Goal: Information Seeking & Learning: Compare options

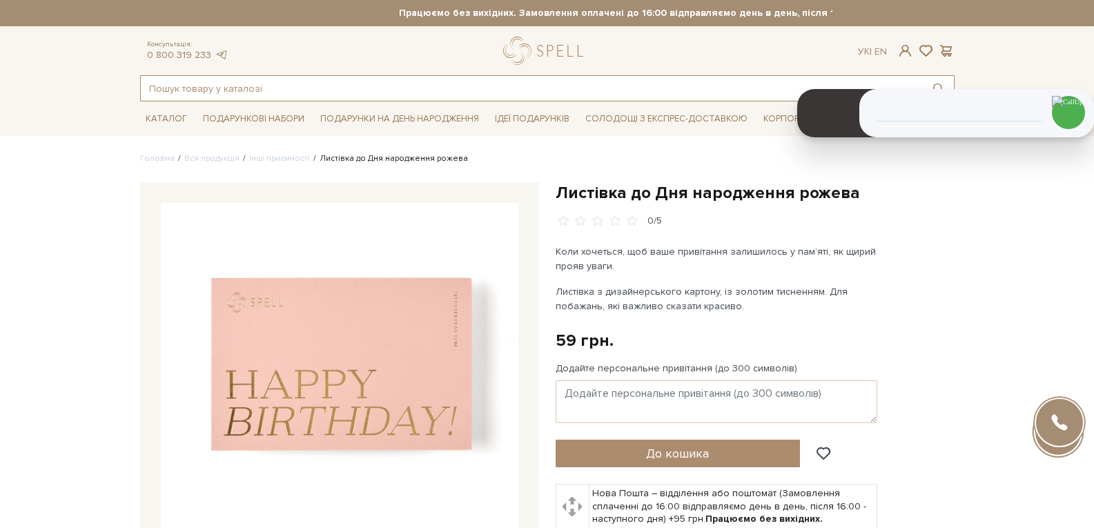
click at [234, 93] on input "text" at bounding box center [531, 88] width 781 height 25
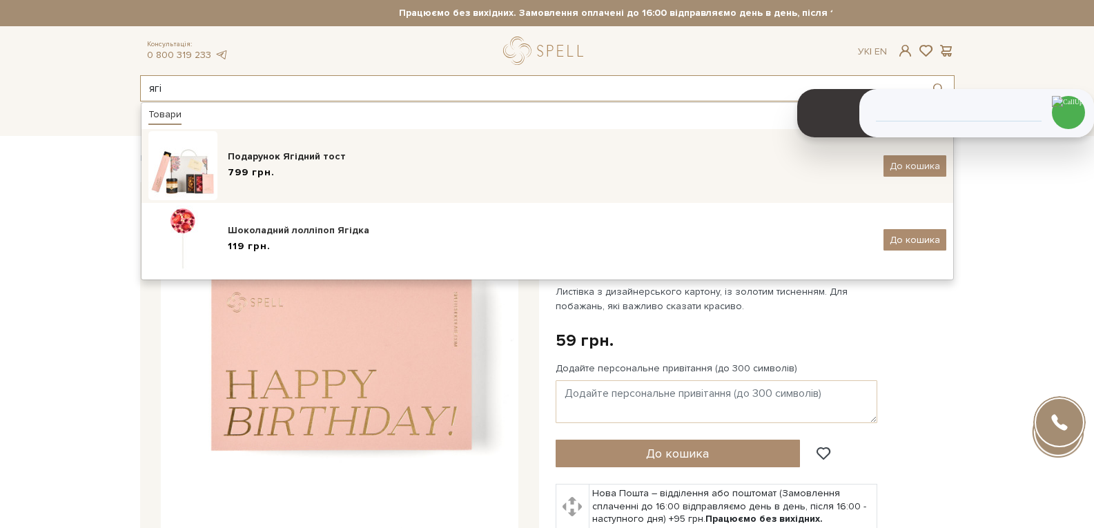
type input "ягі"
click at [266, 163] on div "Подарунок Ягідний тост" at bounding box center [550, 157] width 645 height 14
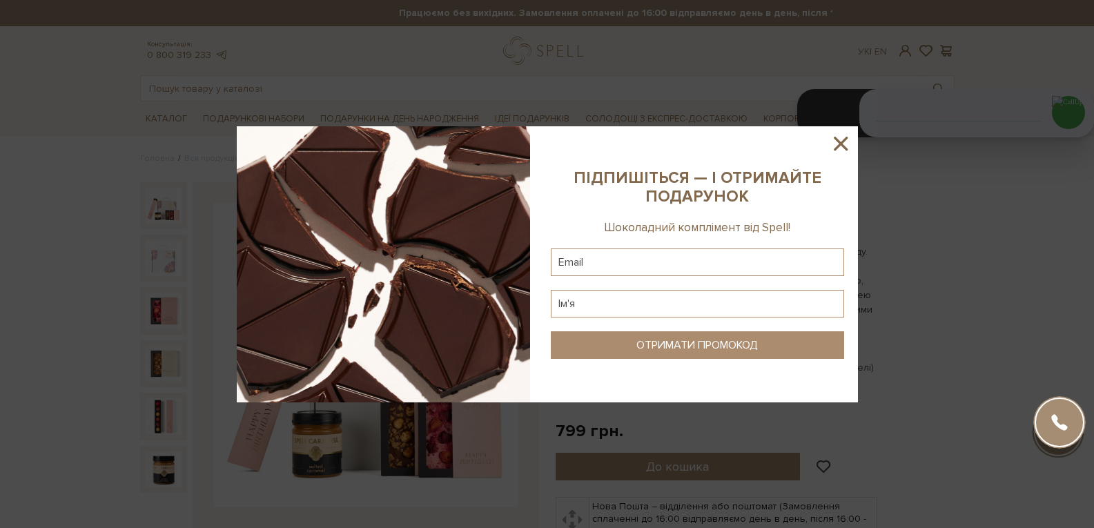
click at [838, 141] on icon at bounding box center [841, 144] width 14 height 14
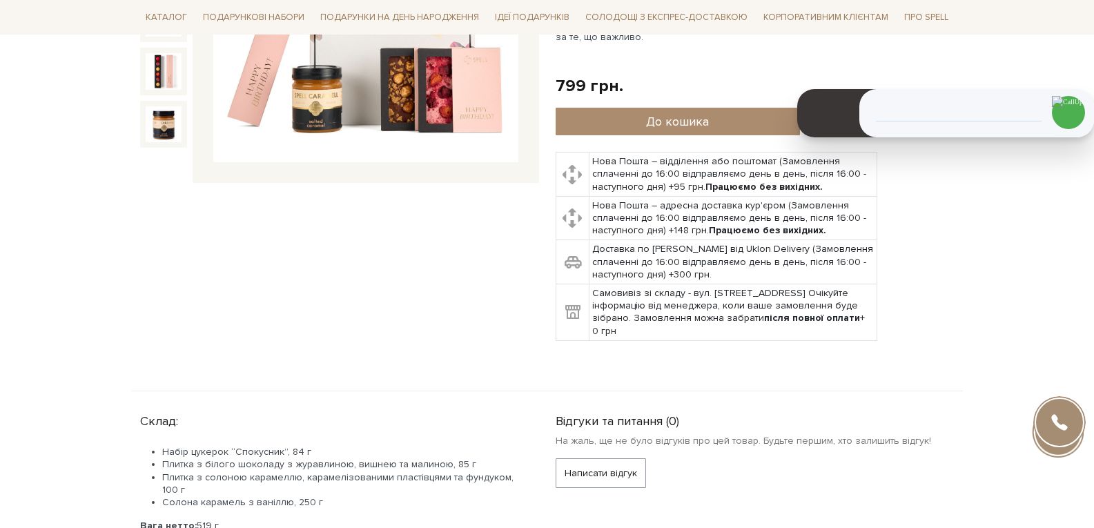
scroll to position [276, 0]
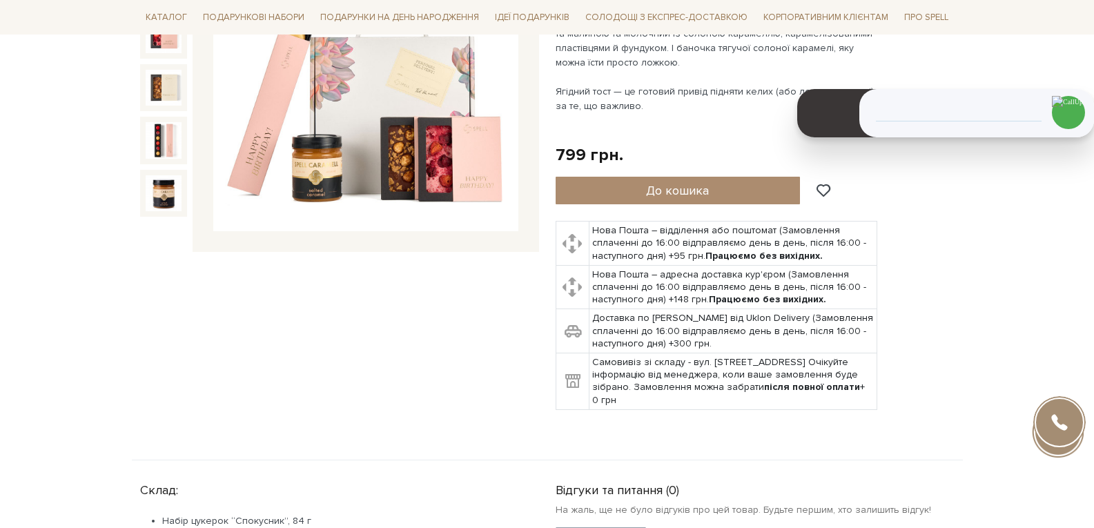
click at [415, 172] on img at bounding box center [365, 79] width 305 height 305
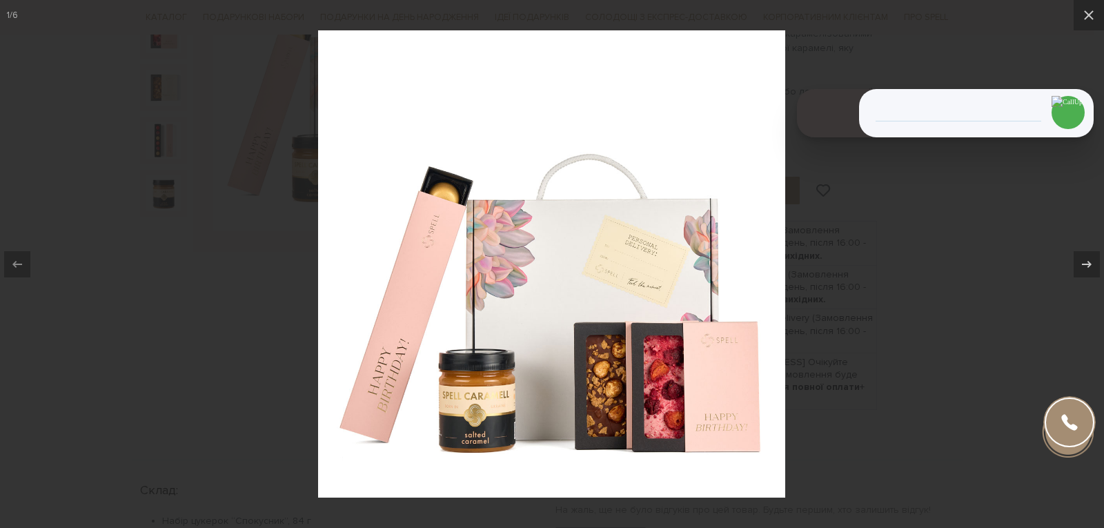
drag, startPoint x: 1092, startPoint y: 17, endPoint x: 1068, endPoint y: 21, distance: 24.5
click at [1090, 17] on icon at bounding box center [1089, 15] width 17 height 17
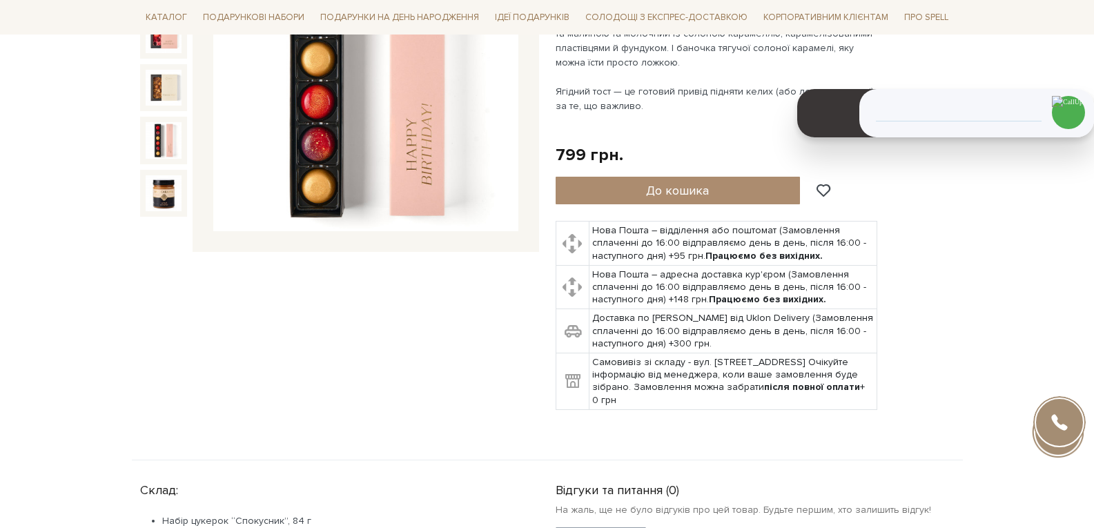
click at [168, 137] on img at bounding box center [164, 140] width 36 height 36
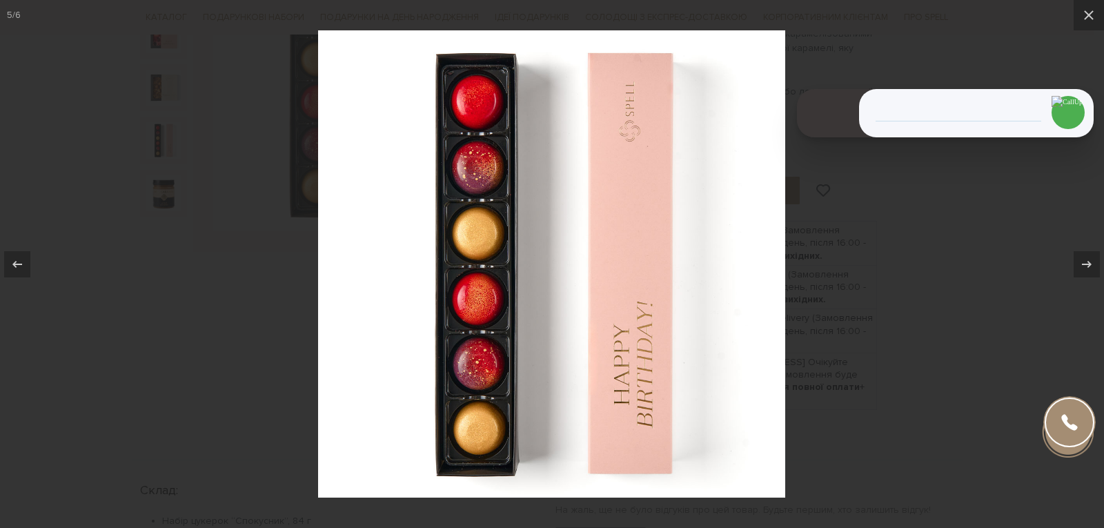
drag, startPoint x: 865, startPoint y: 352, endPoint x: 411, endPoint y: 222, distance: 472.9
click at [865, 352] on div at bounding box center [552, 264] width 1104 height 528
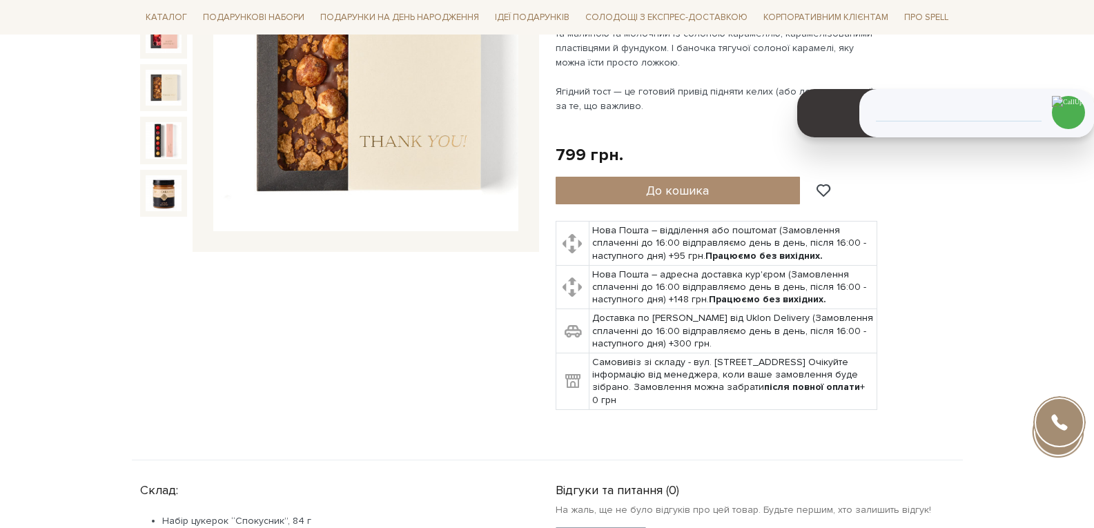
click at [170, 92] on img at bounding box center [164, 88] width 36 height 36
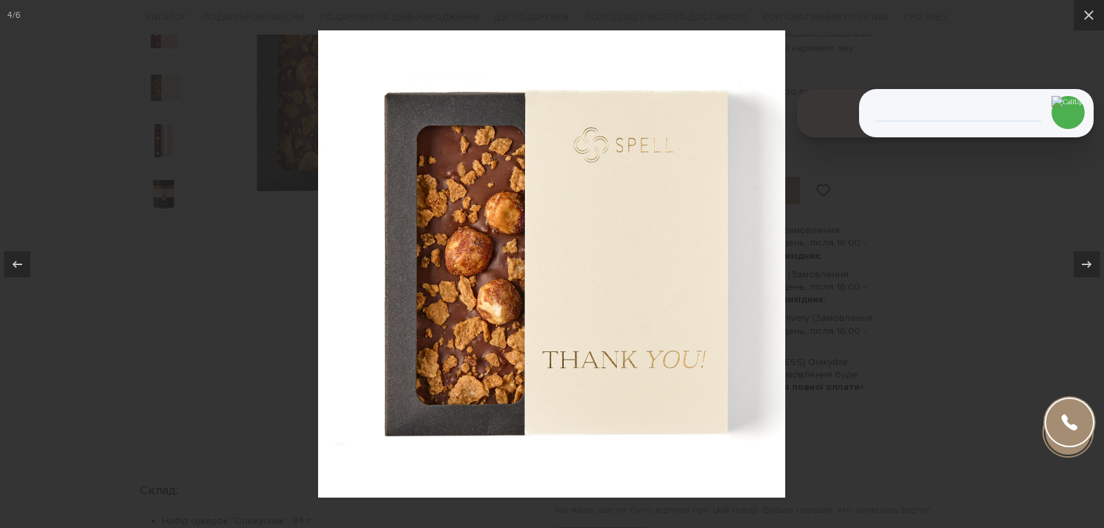
click at [178, 349] on div at bounding box center [552, 264] width 1104 height 528
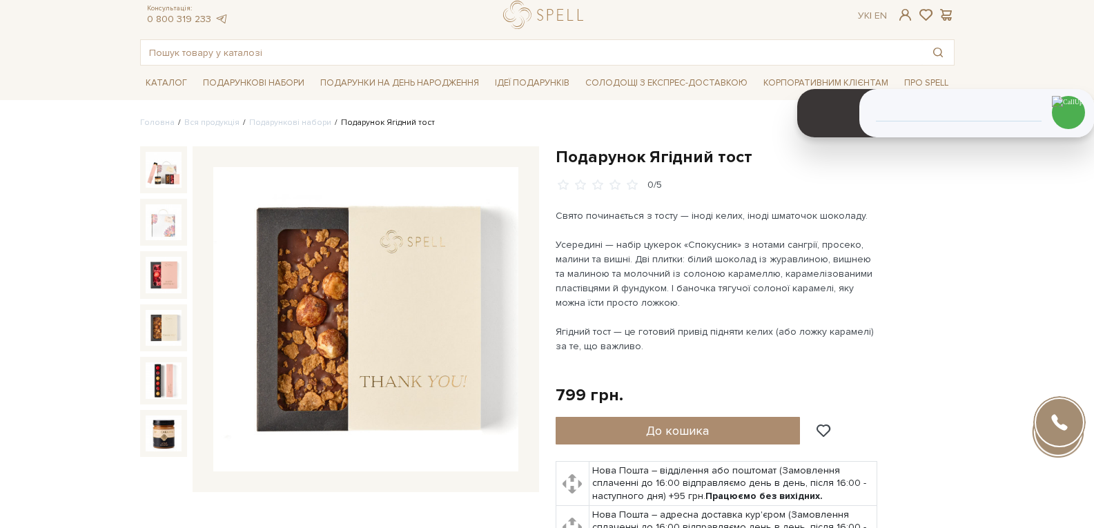
scroll to position [69, 0]
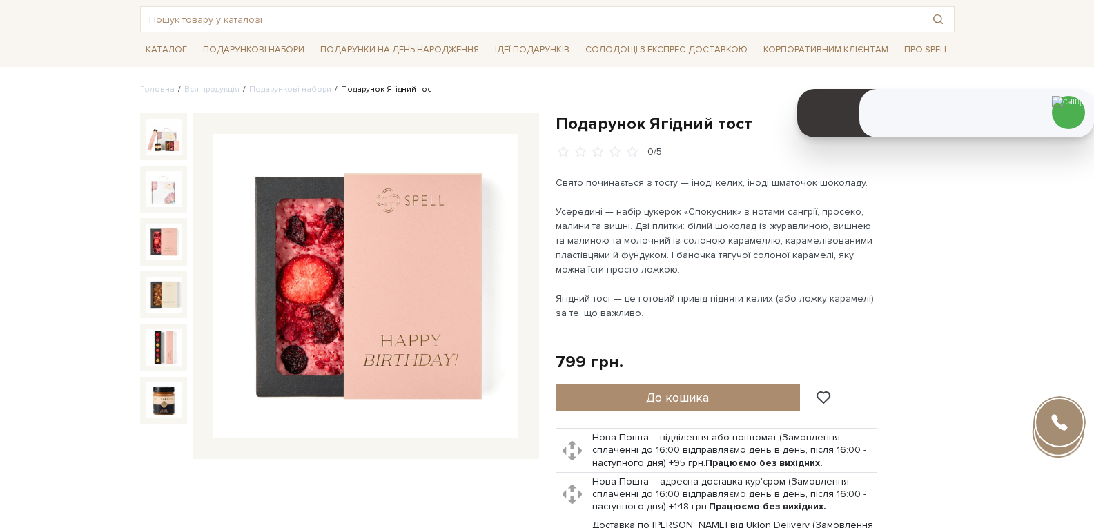
click at [154, 243] on img at bounding box center [164, 242] width 36 height 36
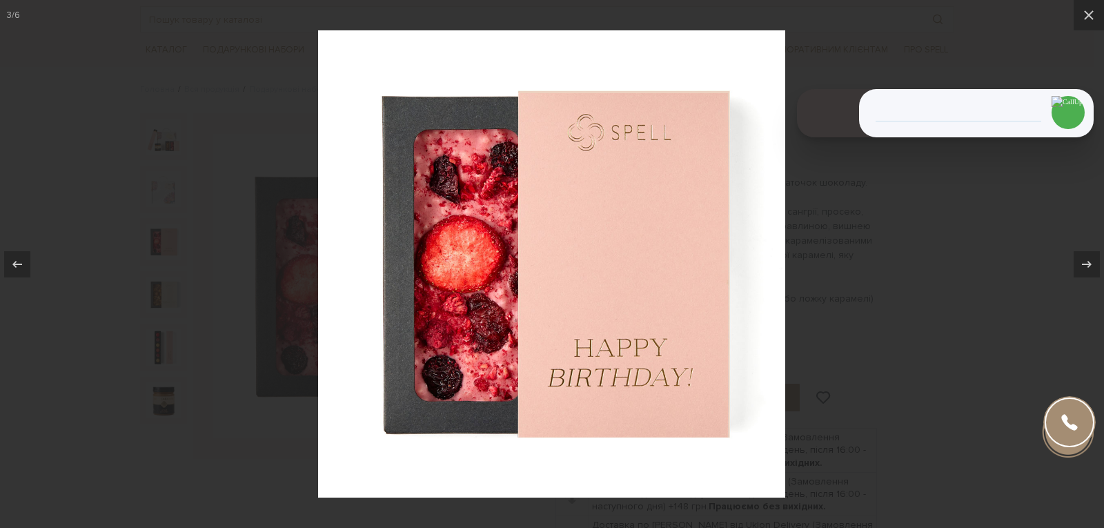
drag, startPoint x: 1036, startPoint y: 264, endPoint x: 985, endPoint y: 264, distance: 50.4
click at [1035, 264] on div at bounding box center [552, 264] width 1104 height 528
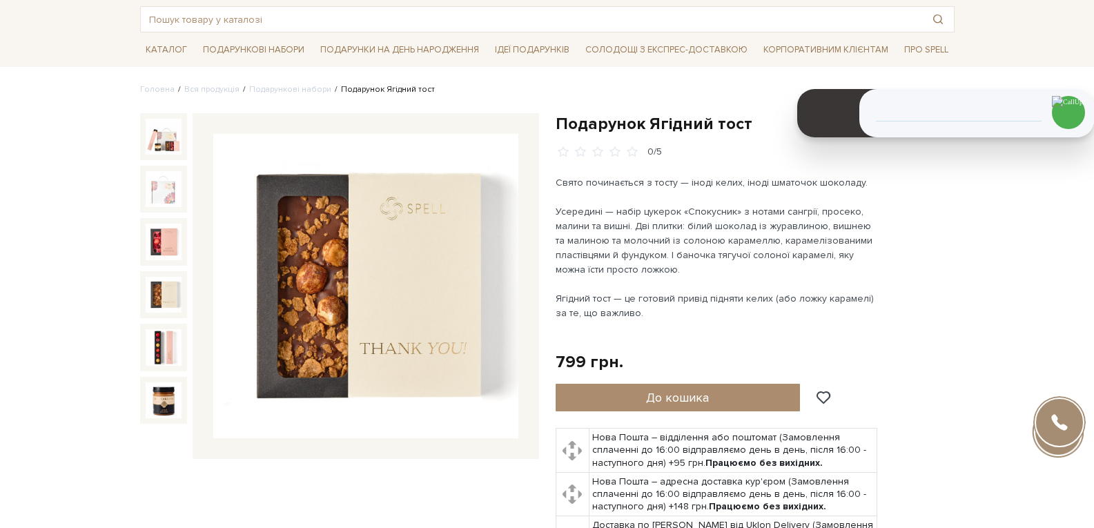
click at [164, 299] on img at bounding box center [164, 295] width 36 height 36
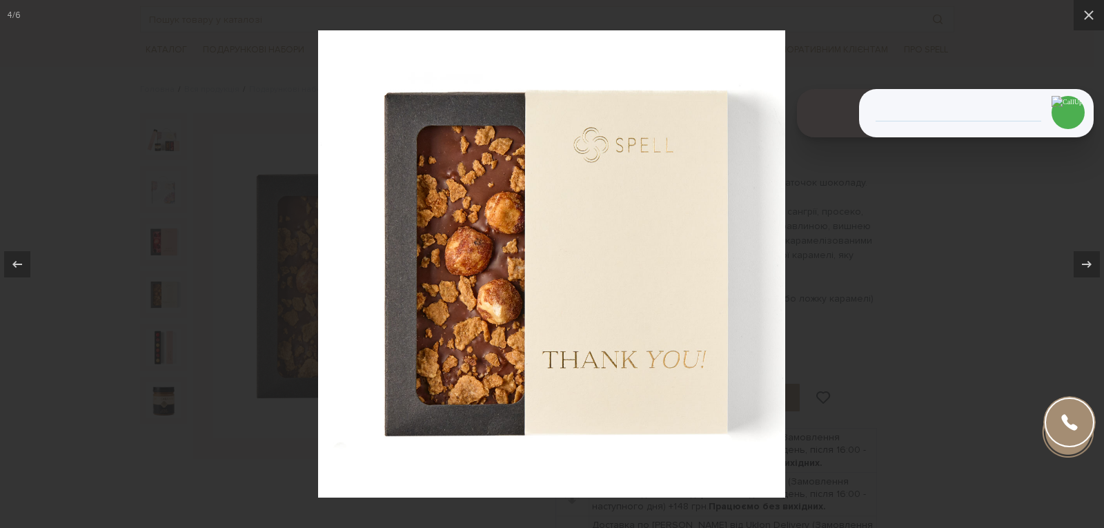
click at [919, 311] on div at bounding box center [552, 264] width 1104 height 528
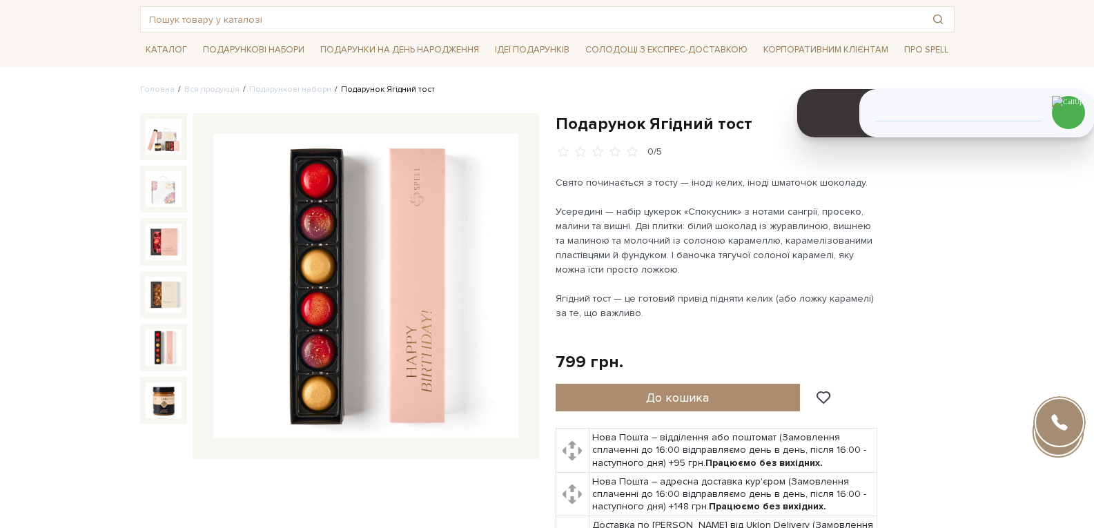
click at [161, 343] on img at bounding box center [164, 347] width 36 height 36
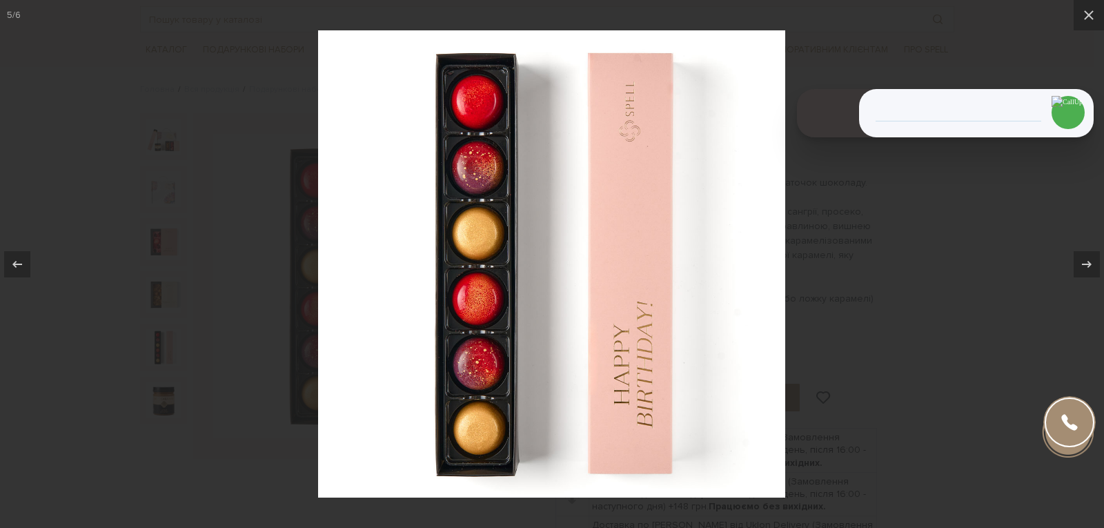
drag, startPoint x: 1094, startPoint y: 12, endPoint x: 531, endPoint y: 156, distance: 581.2
click at [1093, 12] on icon at bounding box center [1089, 15] width 17 height 17
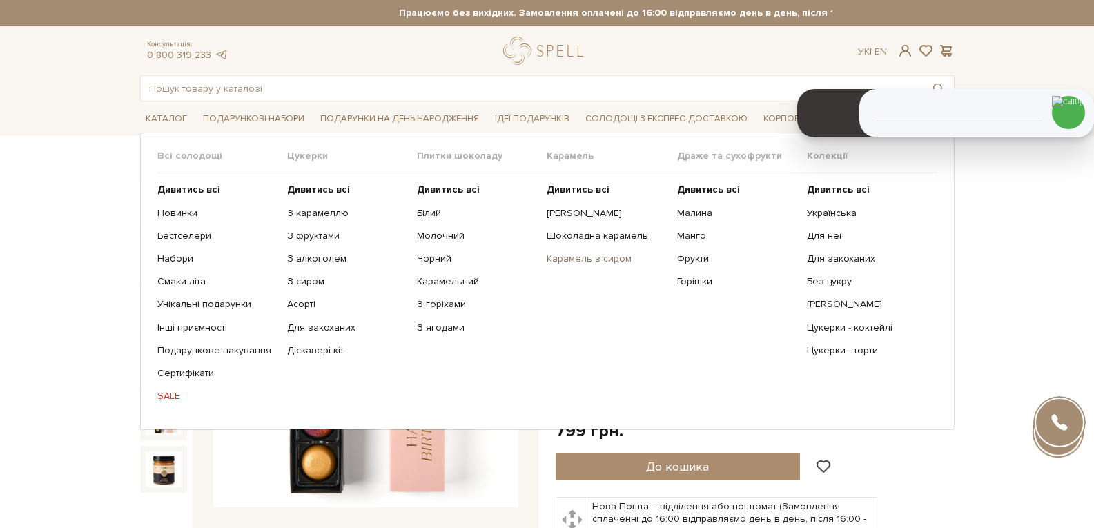
click at [578, 254] on link "Карамель з сиром" at bounding box center [606, 259] width 119 height 12
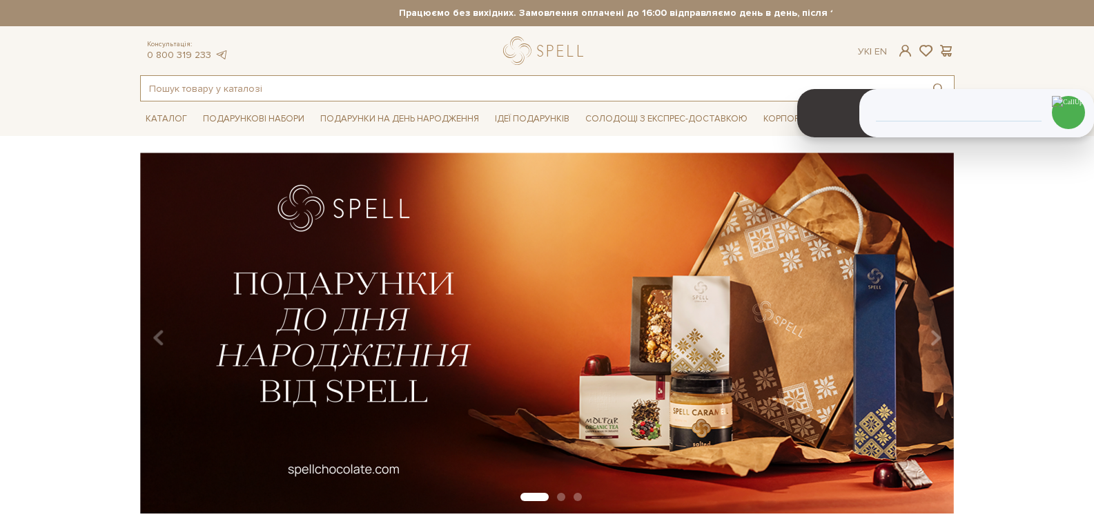
click at [275, 85] on input "text" at bounding box center [531, 88] width 781 height 25
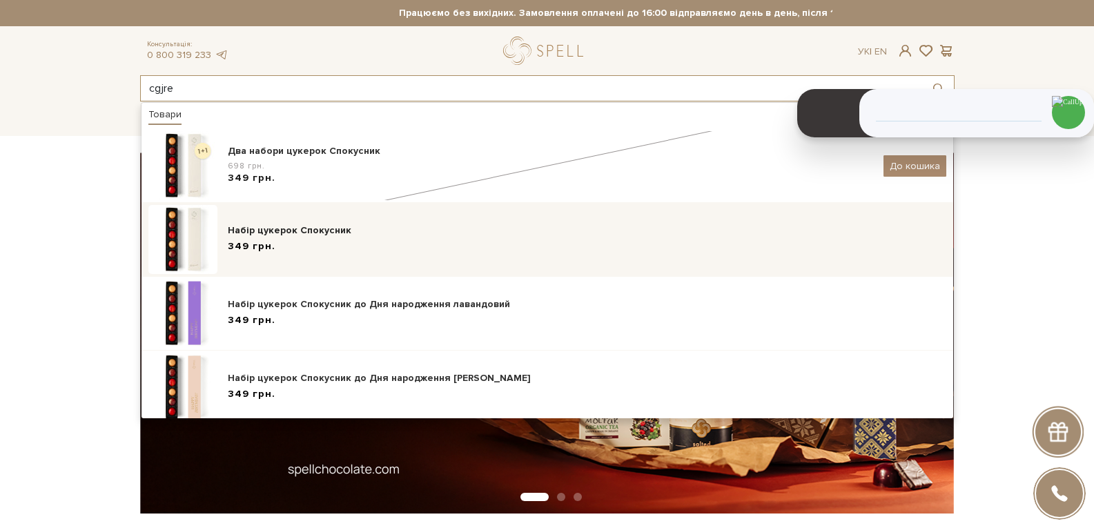
type input "cgjre"
click at [271, 222] on div "Набір цукерок Спокусник 349 грн." at bounding box center [547, 239] width 798 height 69
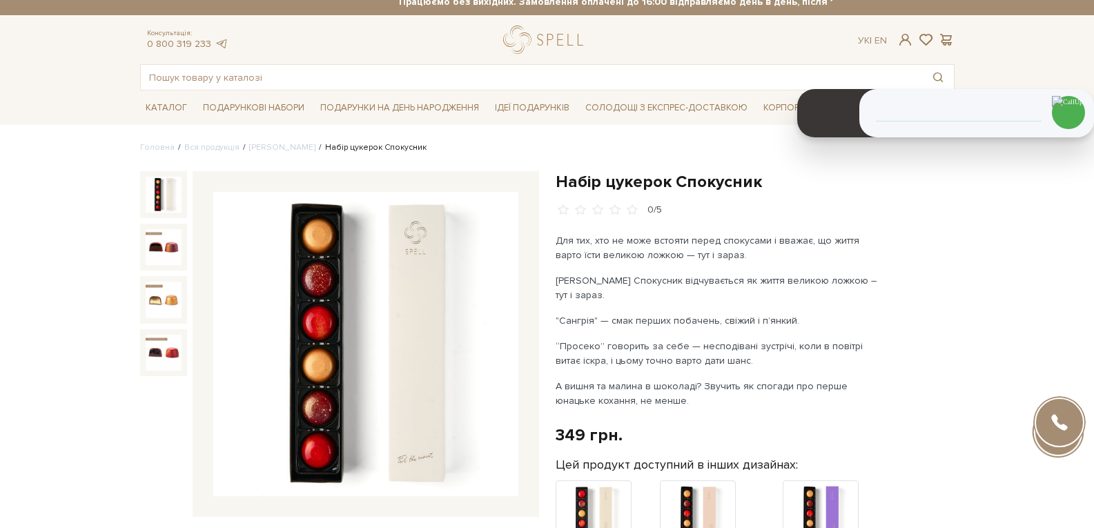
scroll to position [207, 0]
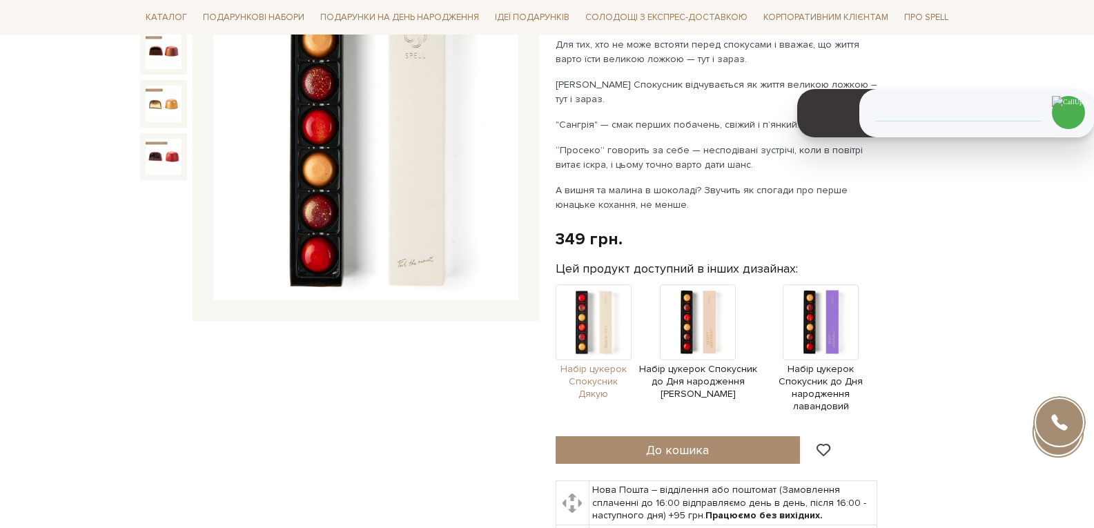
click at [596, 317] on img at bounding box center [593, 322] width 76 height 76
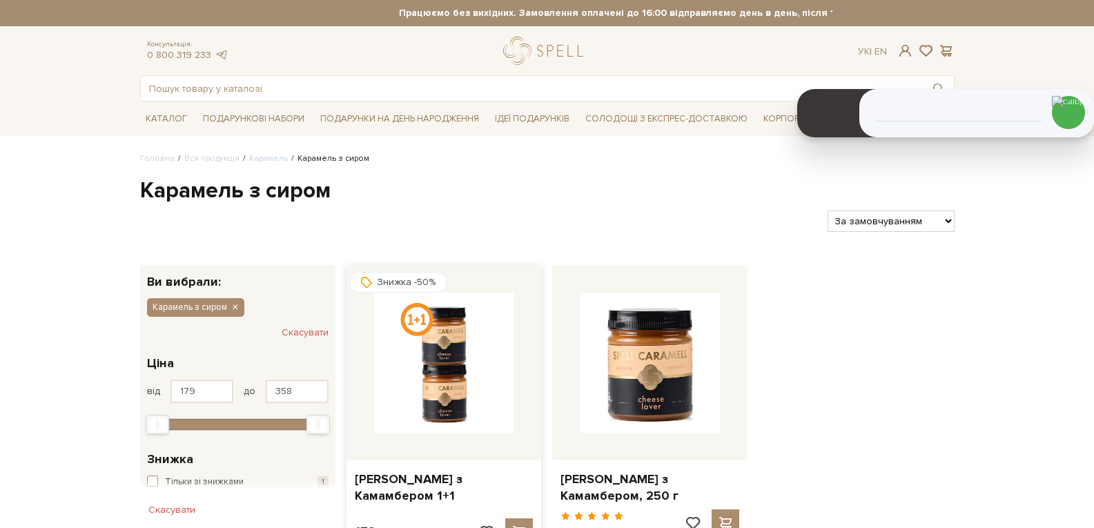
click at [446, 339] on img at bounding box center [444, 363] width 140 height 140
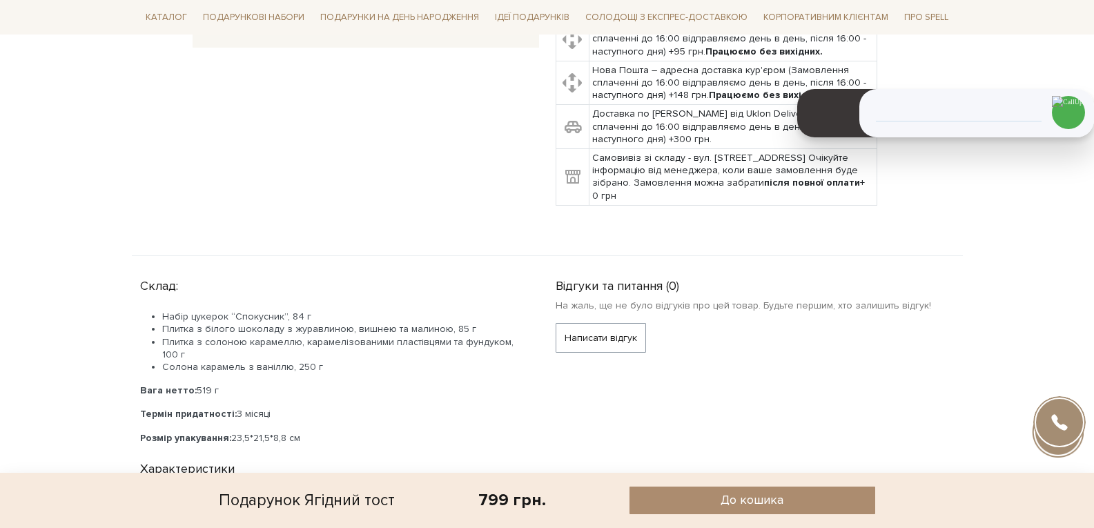
scroll to position [345, 0]
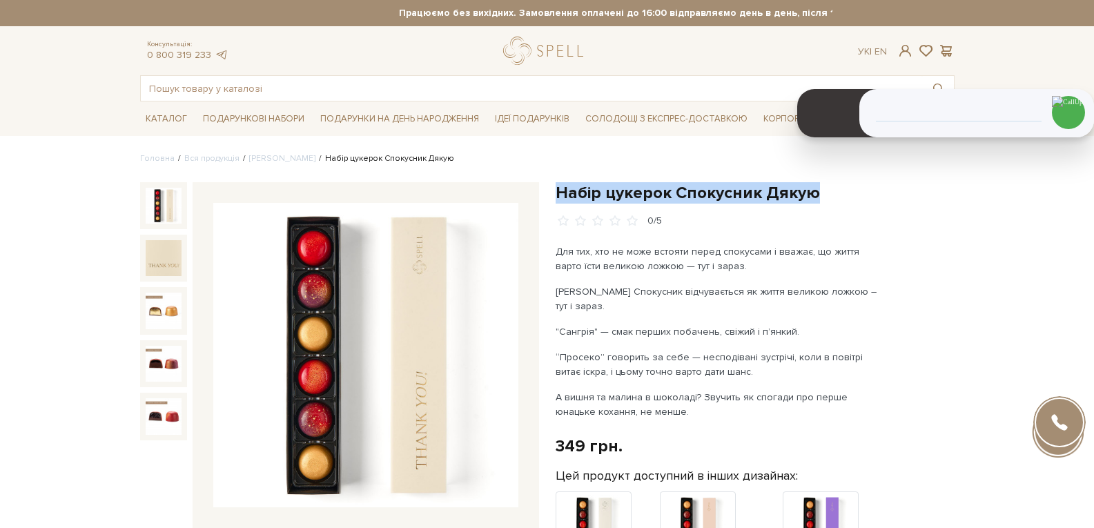
drag, startPoint x: 820, startPoint y: 188, endPoint x: 560, endPoint y: 186, distance: 260.2
click at [560, 186] on h1 "Набір цукерок Спокусник Дякую" at bounding box center [754, 192] width 399 height 21
copy h1 "Набір цукерок Спокусник Дякую"
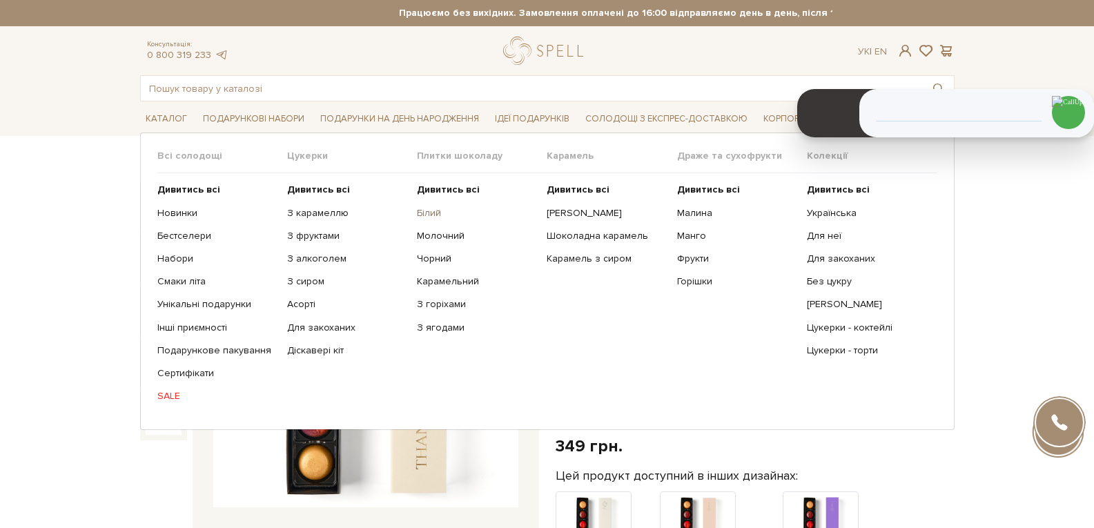
click at [436, 213] on link "Білий" at bounding box center [476, 213] width 119 height 12
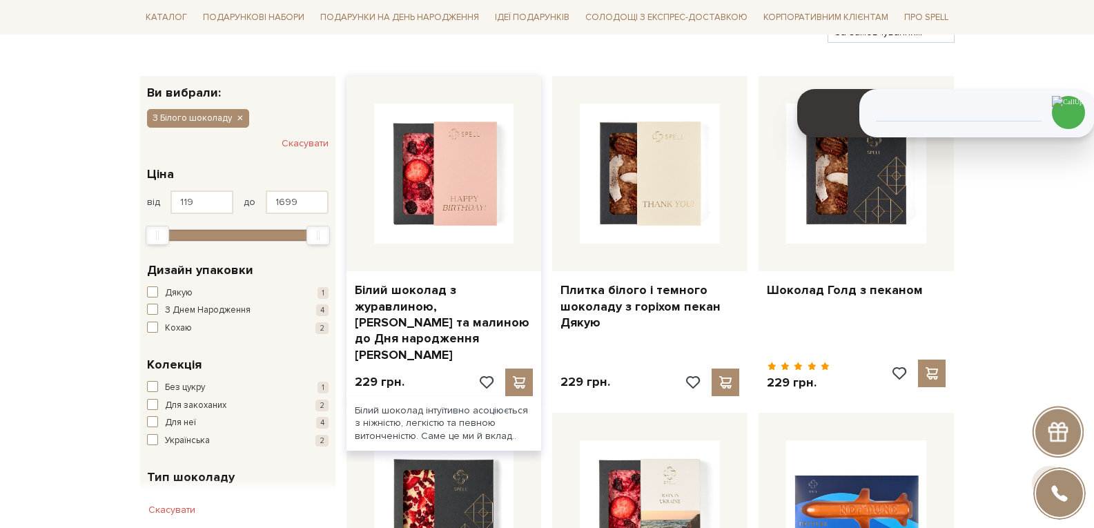
scroll to position [207, 0]
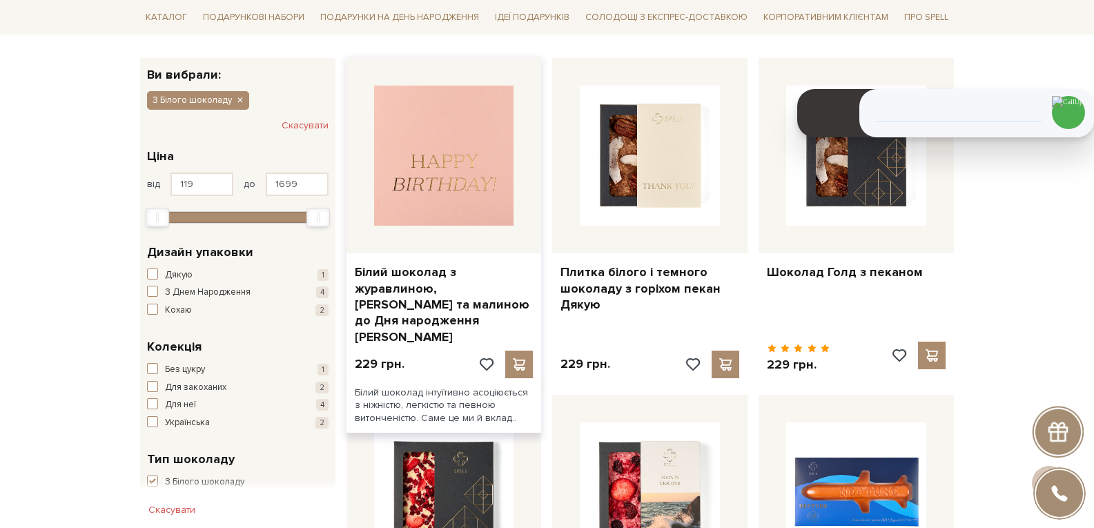
click at [431, 182] on img at bounding box center [444, 156] width 140 height 140
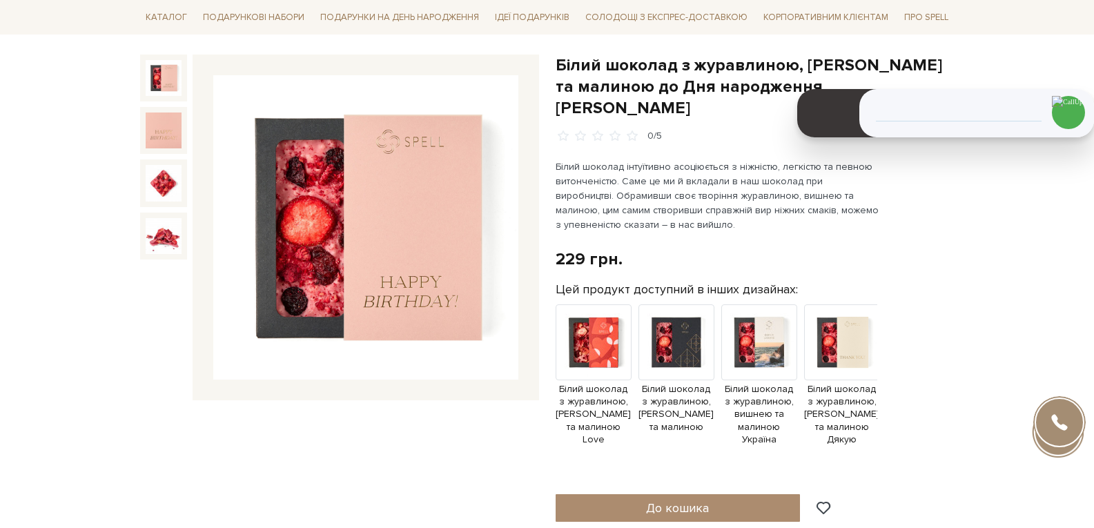
scroll to position [207, 0]
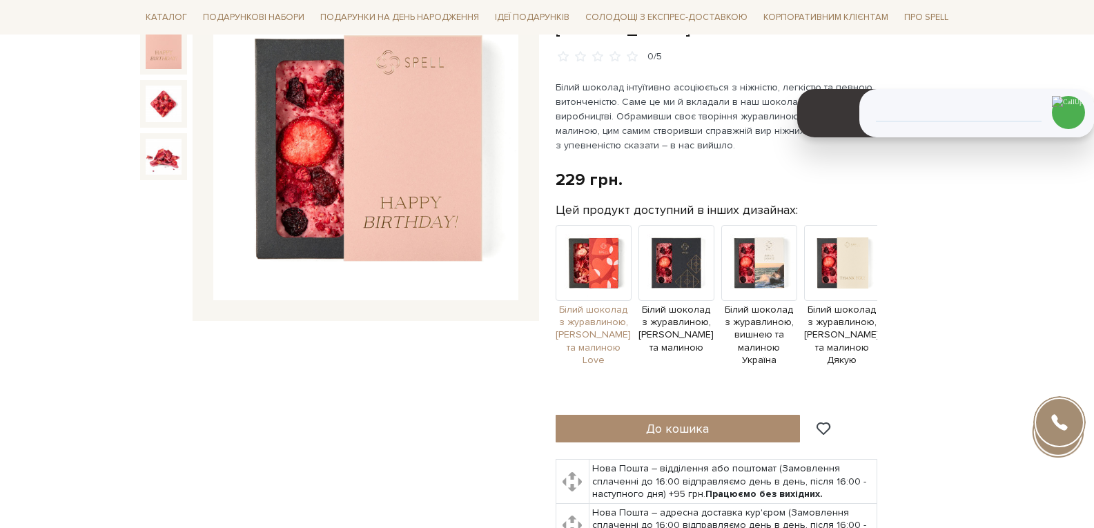
click at [610, 248] on img at bounding box center [593, 263] width 76 height 76
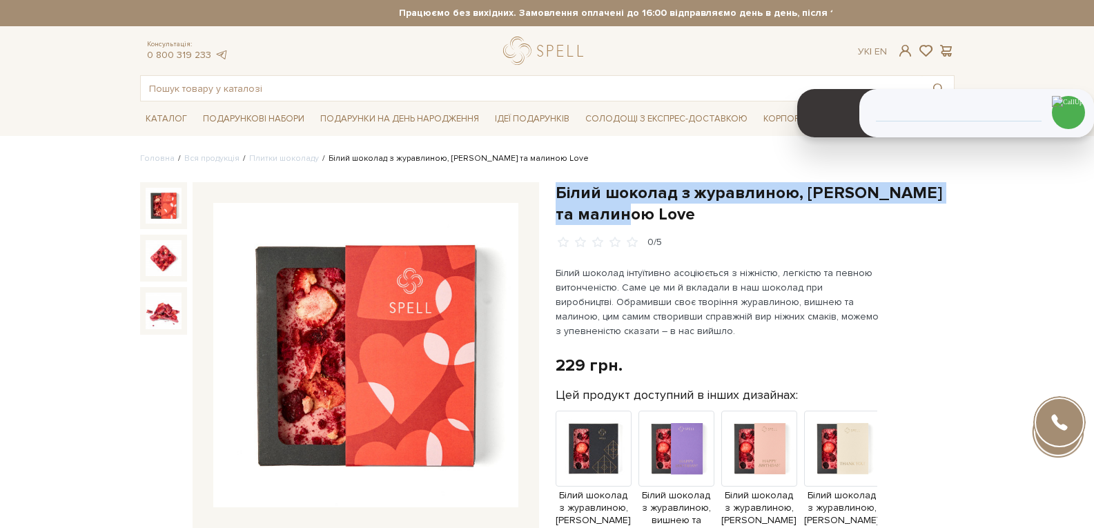
drag, startPoint x: 669, startPoint y: 217, endPoint x: 557, endPoint y: 191, distance: 115.5
click at [558, 191] on h1 "Білий шоколад з журавлиною, [PERSON_NAME] та малиною Love" at bounding box center [754, 203] width 399 height 43
copy h1 "Білий шоколад з журавлиною, [PERSON_NAME] та малиною Love"
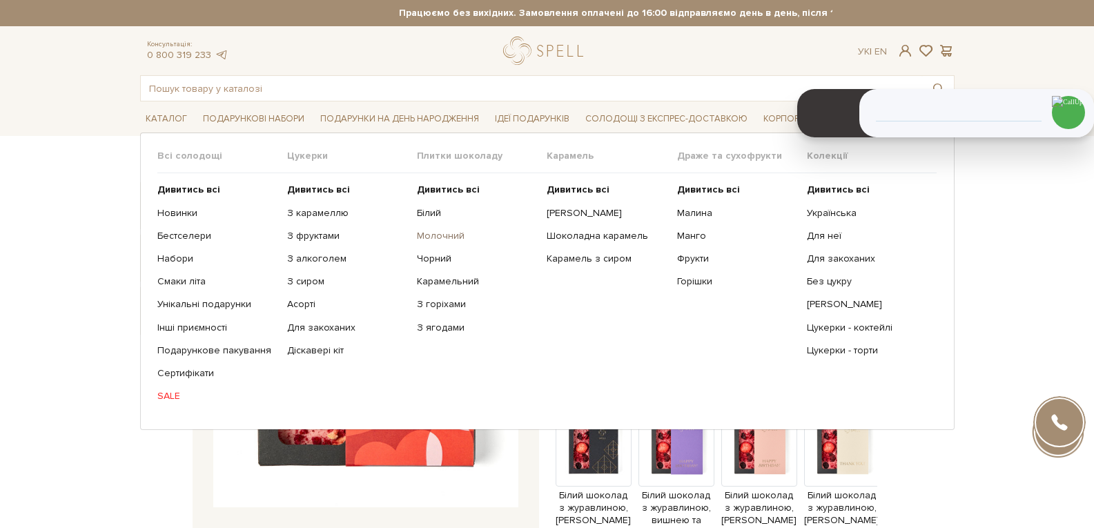
click at [442, 238] on link "Молочний" at bounding box center [476, 236] width 119 height 12
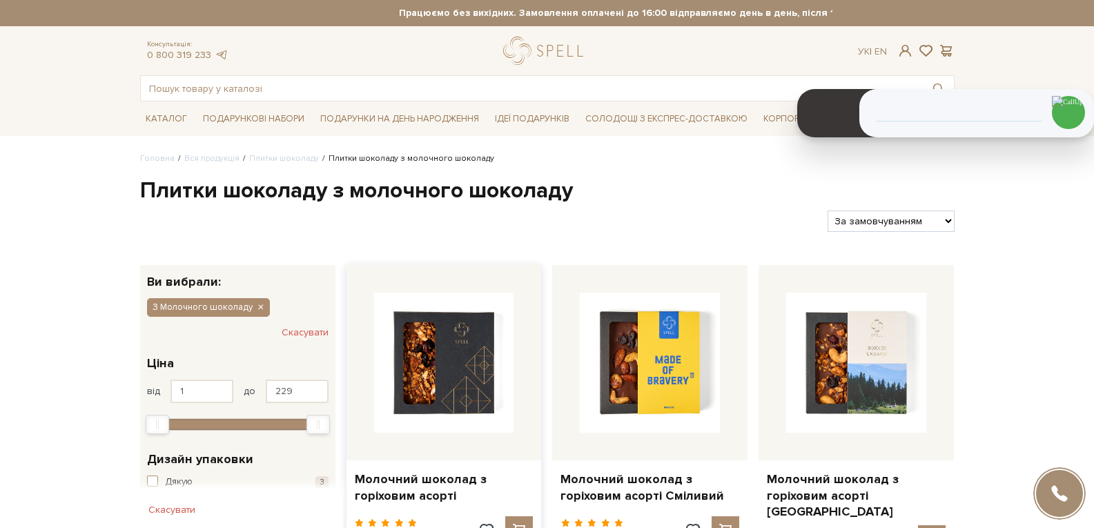
scroll to position [69, 0]
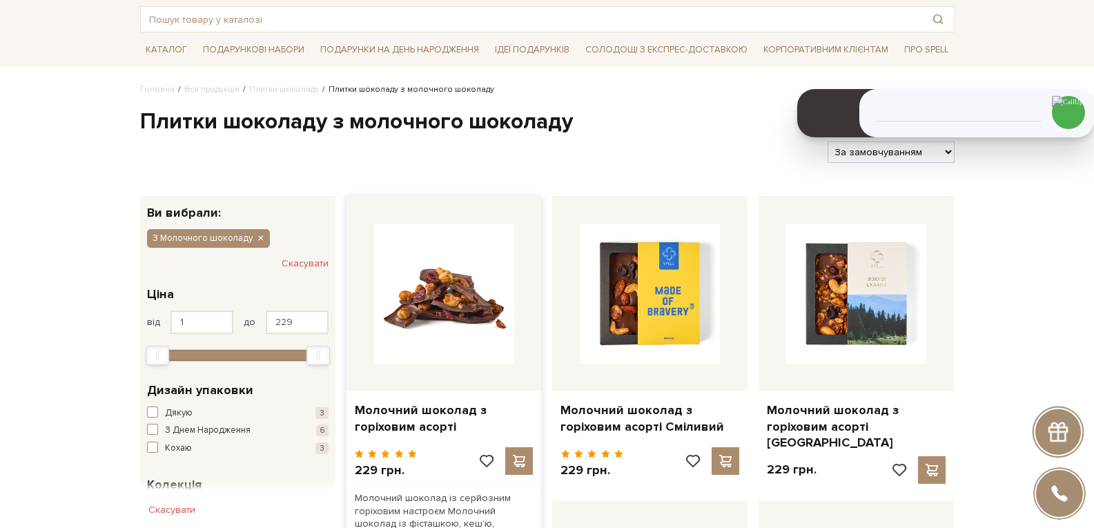
click at [412, 315] on img at bounding box center [444, 294] width 140 height 140
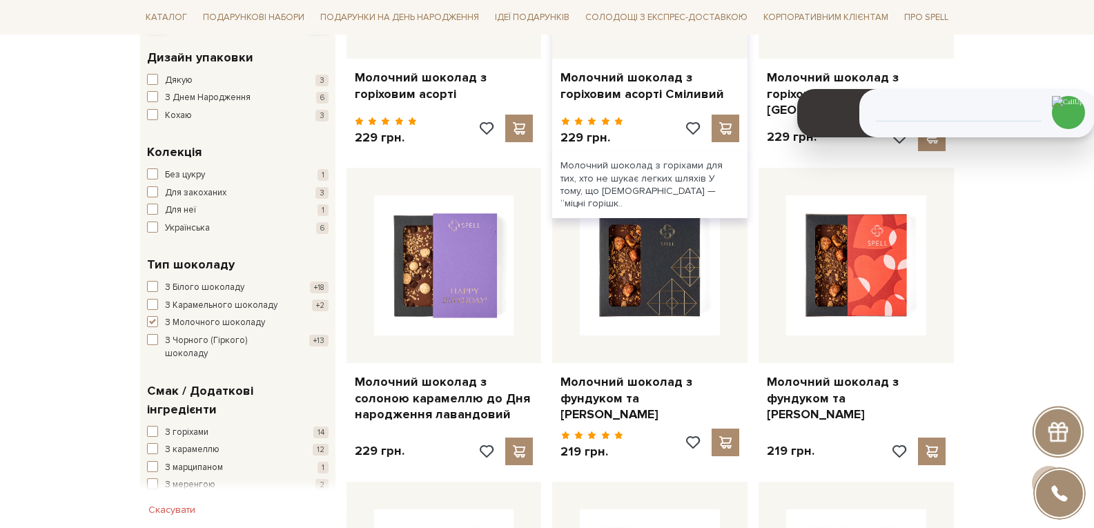
scroll to position [414, 0]
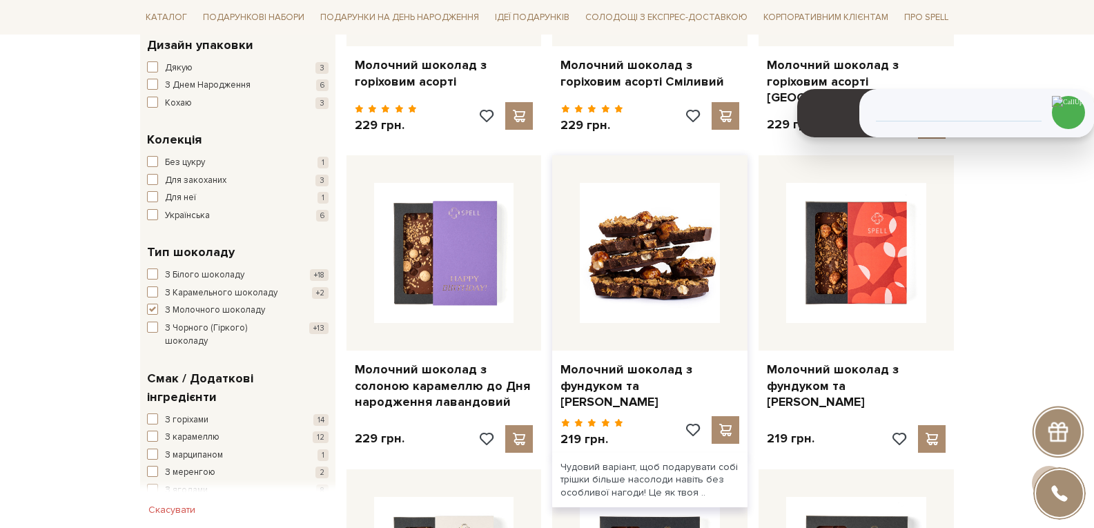
click at [625, 277] on img at bounding box center [650, 253] width 140 height 140
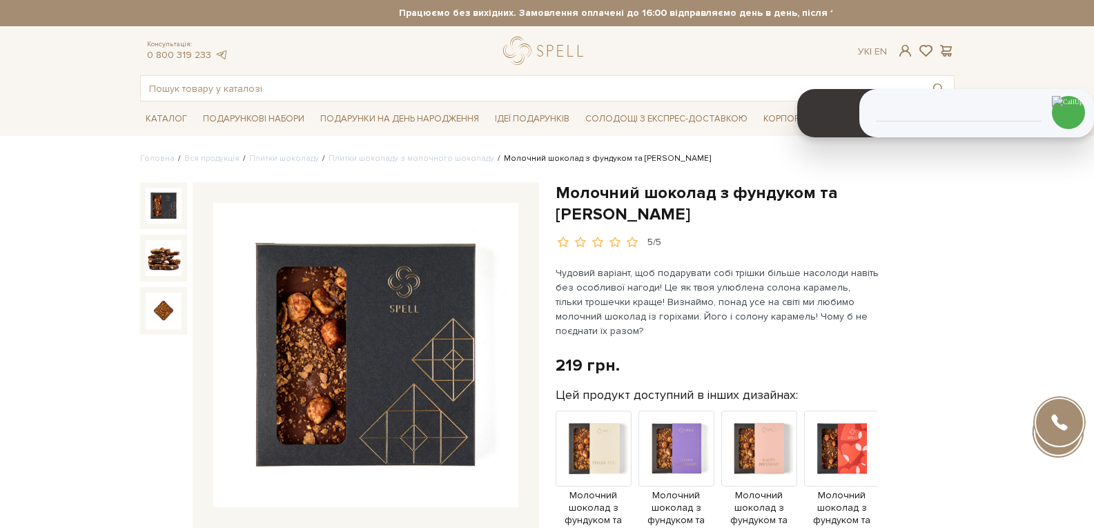
scroll to position [69, 0]
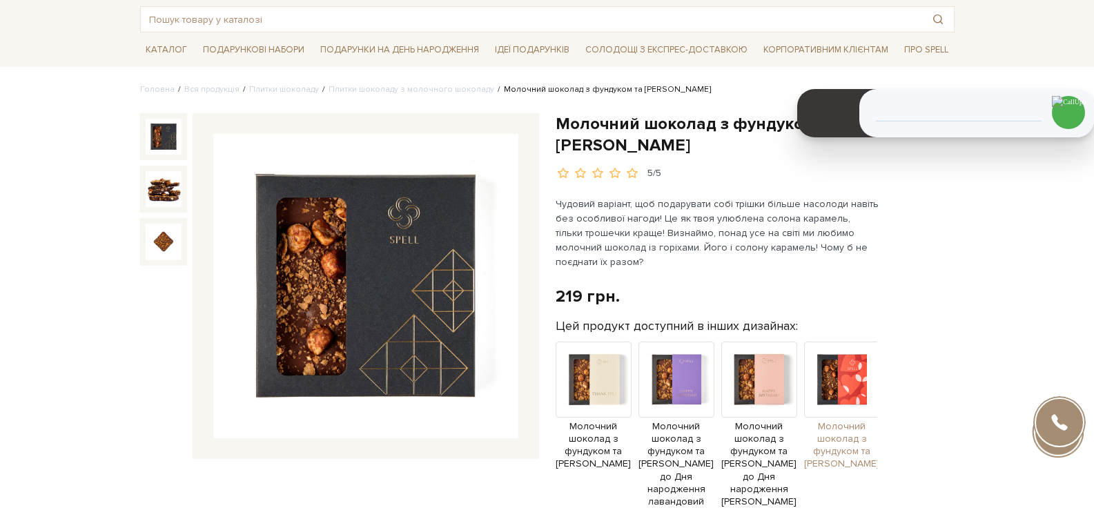
click at [827, 389] on img at bounding box center [842, 380] width 76 height 76
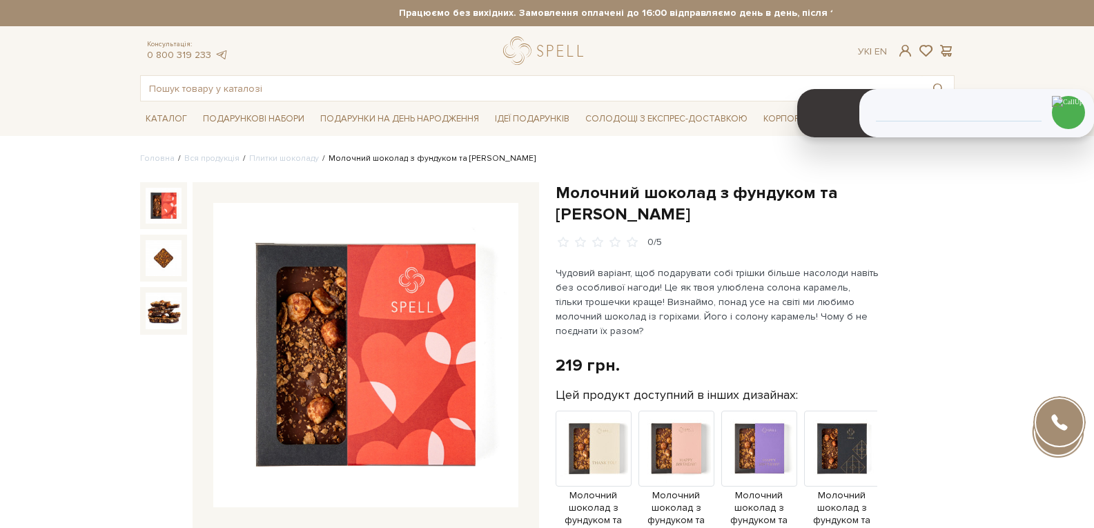
drag, startPoint x: 686, startPoint y: 215, endPoint x: 560, endPoint y: 195, distance: 127.9
click at [560, 195] on h1 "Молочний шоколад з фундуком та [PERSON_NAME]" at bounding box center [754, 203] width 399 height 43
copy h1 "Молочний шоколад з фундуком та [PERSON_NAME]"
